Goal: Information Seeking & Learning: Find specific fact

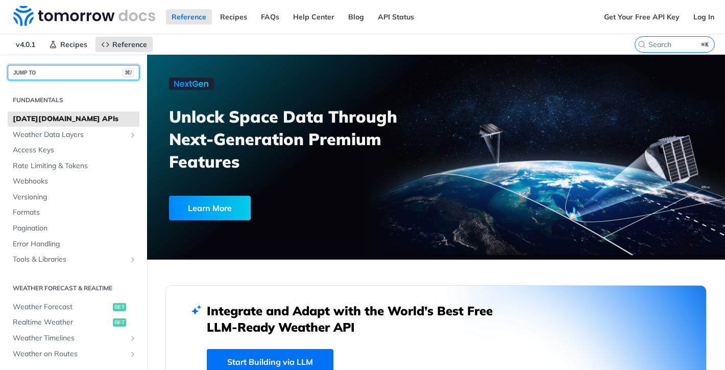
click at [49, 70] on button "JUMP TO ⌘/" at bounding box center [74, 72] width 132 height 15
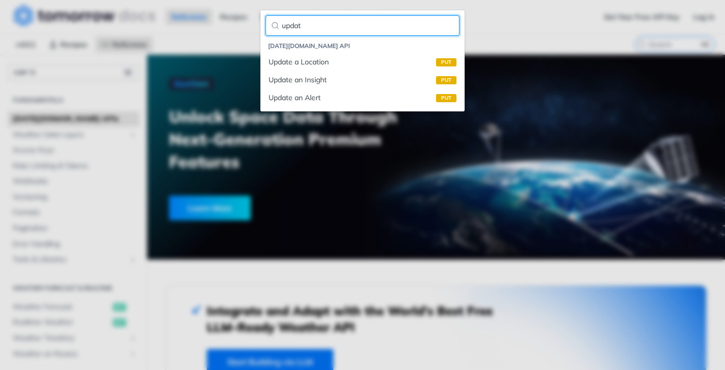
type input "update"
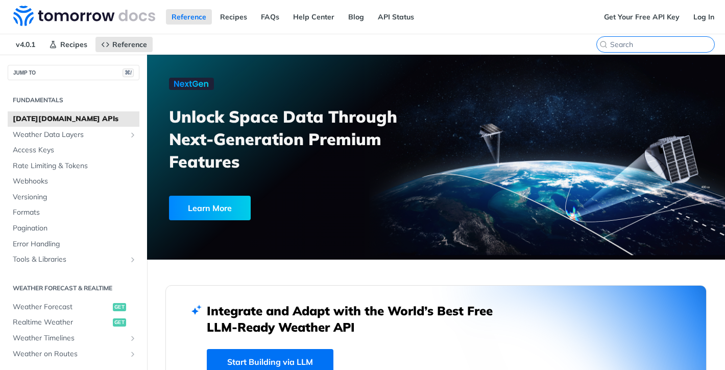
click at [676, 43] on input "⌘K" at bounding box center [662, 44] width 104 height 9
type input "update"
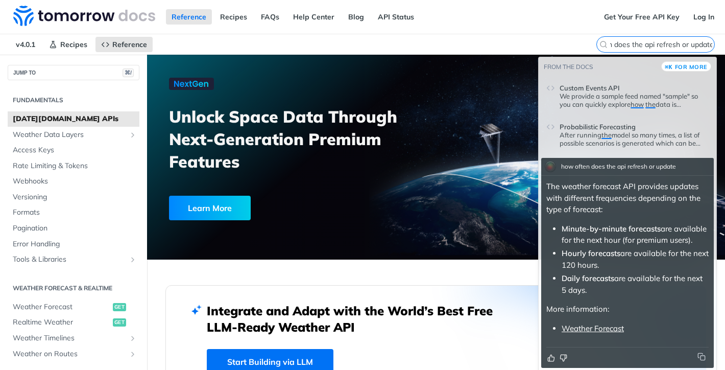
scroll to position [4, 0]
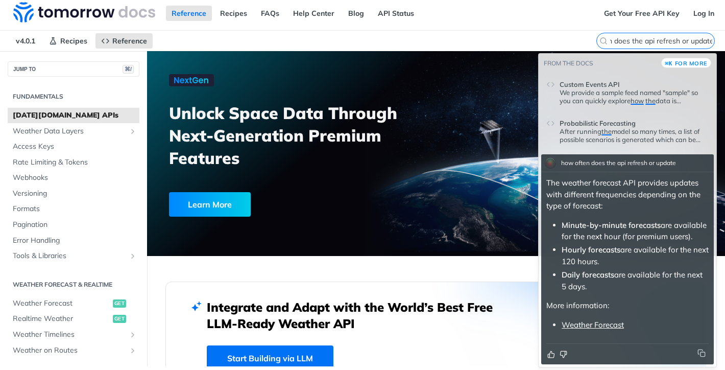
type input "how often does the api refresh or update"
click at [593, 323] on link "Weather Forecast" at bounding box center [592, 324] width 62 height 10
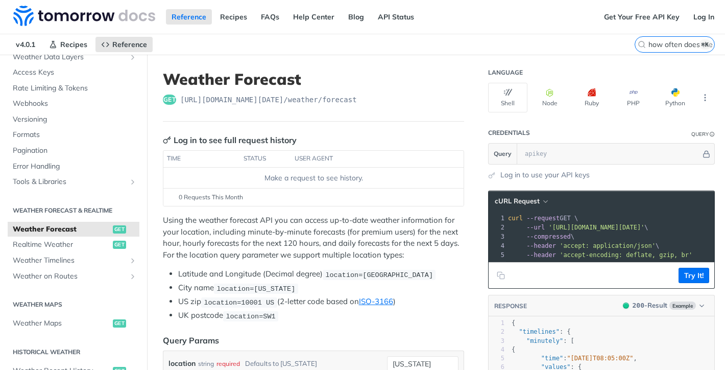
scroll to position [103, 0]
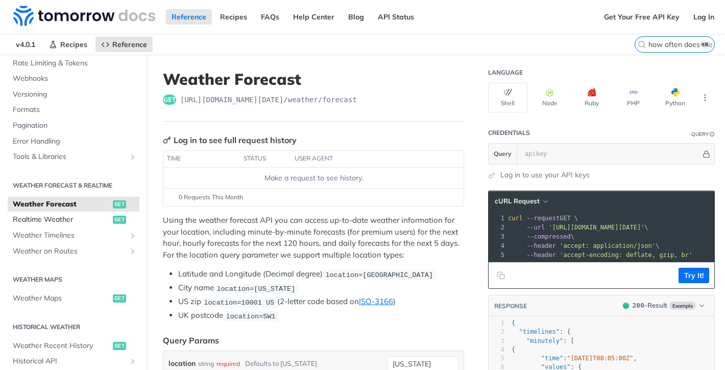
click at [51, 218] on span "Realtime Weather" at bounding box center [61, 219] width 97 height 10
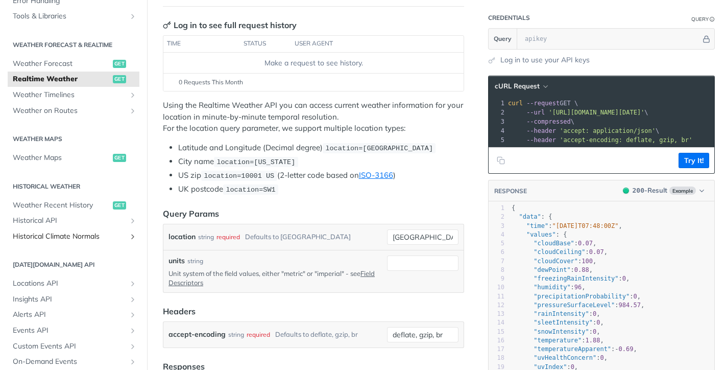
scroll to position [190, 0]
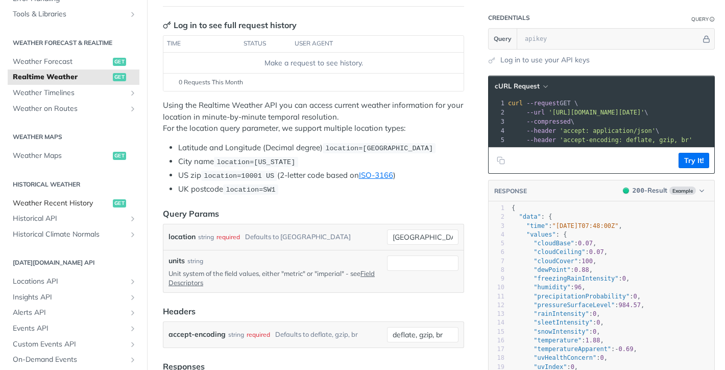
click at [44, 205] on span "Weather Recent History" at bounding box center [61, 203] width 97 height 10
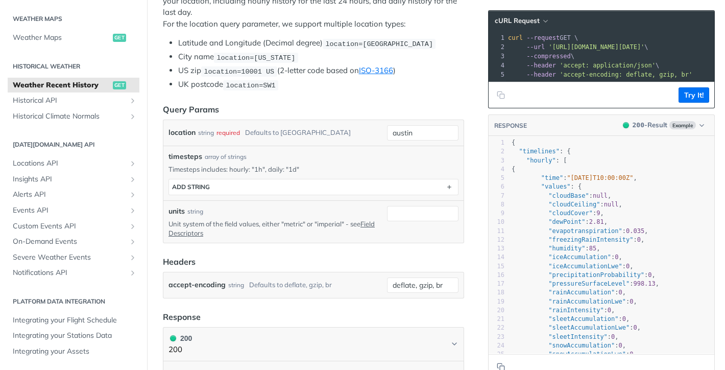
scroll to position [240, 0]
